Goal: Browse casually

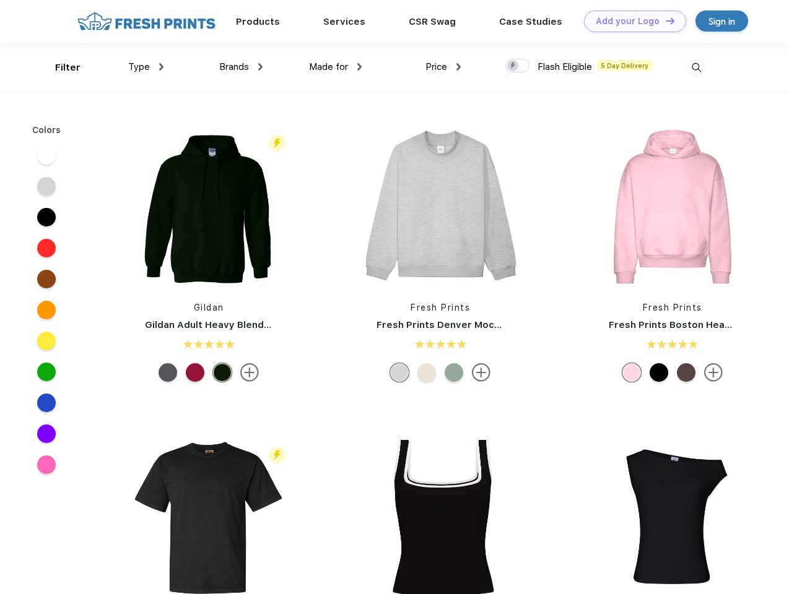
click at [630, 21] on link "Add your Logo Design Tool" at bounding box center [635, 22] width 102 height 22
click at [0, 0] on div "Design Tool" at bounding box center [0, 0] width 0 height 0
click at [664, 20] on link "Add your Logo Design Tool" at bounding box center [635, 22] width 102 height 22
click at [59, 67] on div "Filter" at bounding box center [67, 68] width 25 height 14
click at [146, 67] on span "Type" at bounding box center [139, 66] width 22 height 11
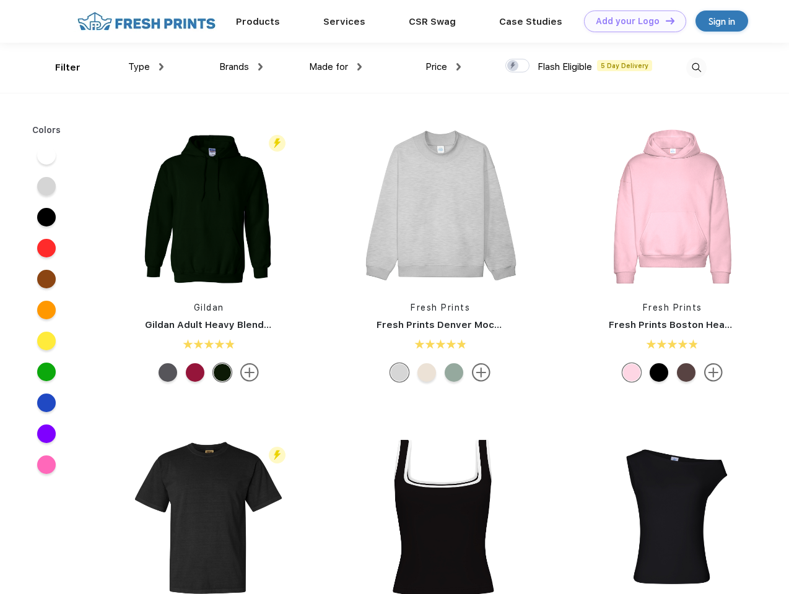
click at [241, 67] on span "Brands" at bounding box center [234, 66] width 30 height 11
click at [335, 67] on span "Made for" at bounding box center [328, 66] width 39 height 11
click at [443, 67] on span "Price" at bounding box center [436, 66] width 22 height 11
click at [517, 66] on div at bounding box center [517, 66] width 24 height 14
click at [513, 66] on input "checkbox" at bounding box center [509, 62] width 8 height 8
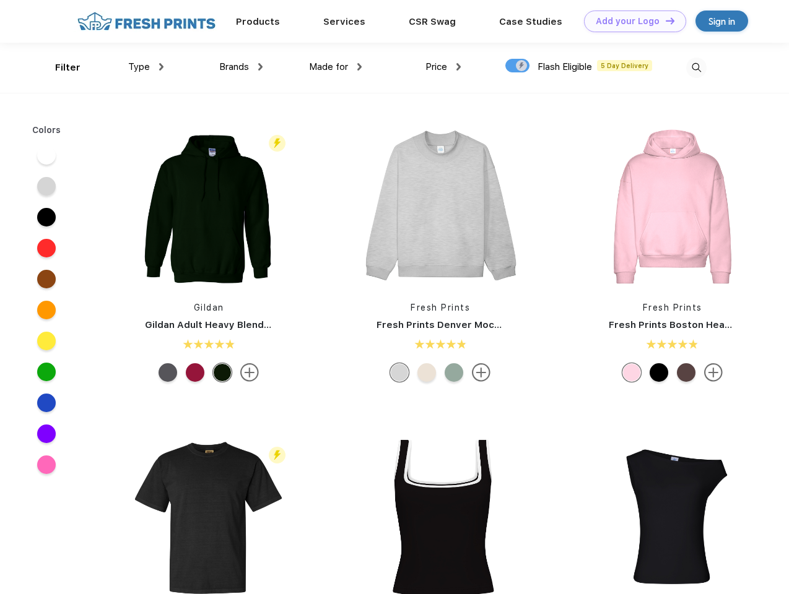
click at [696, 67] on img at bounding box center [696, 68] width 20 height 20
